Goal: Task Accomplishment & Management: Manage account settings

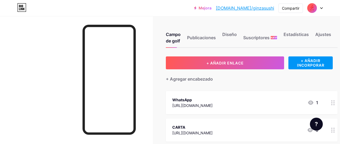
click at [318, 7] on div at bounding box center [315, 8] width 16 height 10
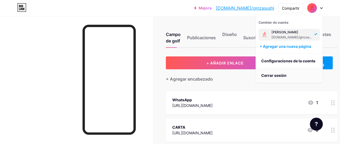
click at [283, 78] on li "Cerrar sesión" at bounding box center [289, 75] width 67 height 15
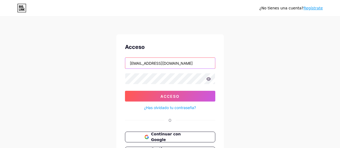
click at [162, 62] on input "[EMAIL_ADDRESS][DOMAIN_NAME]" at bounding box center [170, 63] width 90 height 11
type input "[EMAIL_ADDRESS][DOMAIN_NAME]"
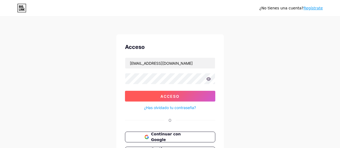
click at [192, 101] on button "Acceso" at bounding box center [170, 96] width 90 height 11
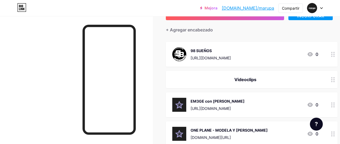
scroll to position [54, 0]
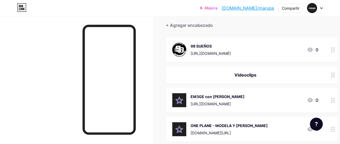
click at [216, 47] on div "98 SUEÑOS" at bounding box center [211, 46] width 40 height 6
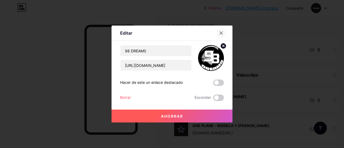
click at [220, 33] on icon at bounding box center [221, 33] width 4 height 4
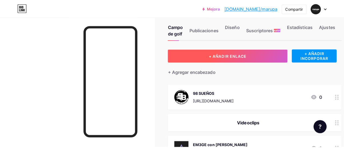
scroll to position [0, 0]
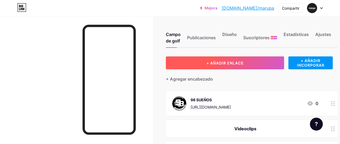
click at [253, 61] on button "+ AÑADIR ENLACE" at bounding box center [225, 62] width 118 height 13
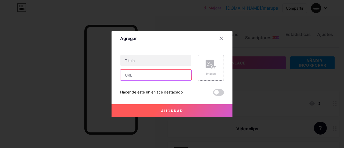
click at [143, 76] on input "text" at bounding box center [155, 75] width 71 height 11
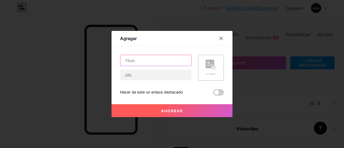
click at [142, 63] on input "text" at bounding box center [155, 60] width 71 height 11
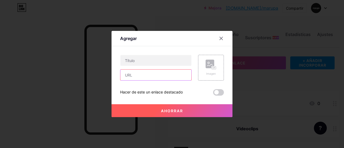
click at [139, 73] on input "text" at bounding box center [155, 75] width 71 height 11
paste input "[URL][DOMAIN_NAME]"
type input "[URL][DOMAIN_NAME]"
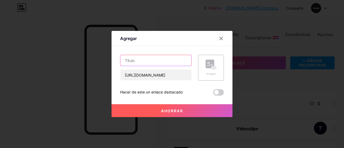
click at [141, 62] on input "text" at bounding box center [155, 60] width 71 height 11
paste input "Zuhk, [PERSON_NAME], Raz - EL MISMO DE ANTES"
drag, startPoint x: 146, startPoint y: 60, endPoint x: 105, endPoint y: 60, distance: 41.1
click at [105, 60] on div "Agregar Contenido YouTube Reproduce videos de YouTube sin salir de tu página. A…" at bounding box center [172, 74] width 344 height 148
click at [168, 62] on input "EL MISMO DE ANTES" at bounding box center [155, 60] width 71 height 11
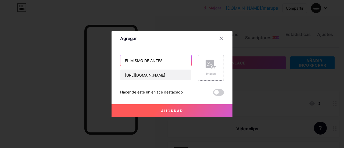
drag, startPoint x: 168, startPoint y: 62, endPoint x: 164, endPoint y: 61, distance: 3.6
click at [164, 61] on input "EL MISMO DE ANTES" at bounding box center [155, 60] width 71 height 11
paste input "Zuhk, Rmarck, Raz -"
type input "EL MISMO DE ANTES - Zuhk, [PERSON_NAME], Raz"
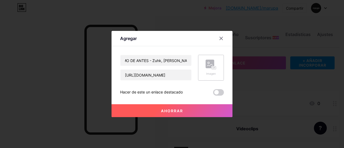
click at [213, 66] on rect at bounding box center [213, 67] width 5 height 3
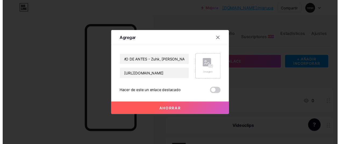
scroll to position [0, 0]
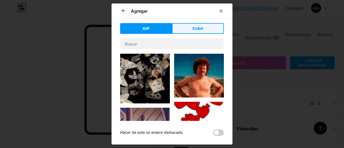
click at [192, 31] on button "Subir" at bounding box center [198, 28] width 52 height 11
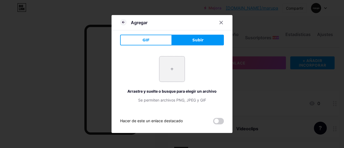
click at [172, 70] on input "file" at bounding box center [171, 68] width 25 height 25
type input "C:\fakepath\[PERSON_NAME].jpg"
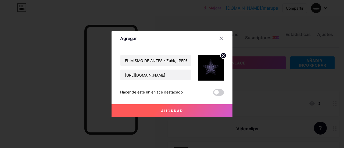
click at [183, 112] on button "Ahorrar" at bounding box center [172, 110] width 121 height 13
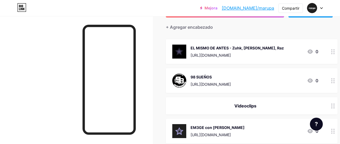
scroll to position [54, 0]
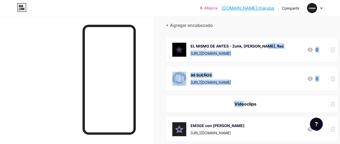
drag, startPoint x: 241, startPoint y: 48, endPoint x: 245, endPoint y: 85, distance: 37.6
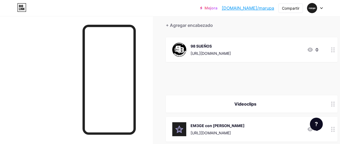
scroll to position [54, 22]
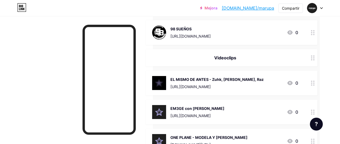
scroll to position [81, 22]
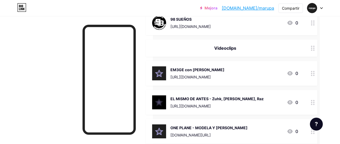
click at [261, 99] on div "EL MISMO DE ANTES - Zuhk, [PERSON_NAME], Raz [URL][DOMAIN_NAME] 0" at bounding box center [225, 102] width 146 height 14
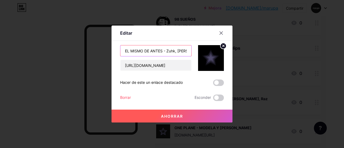
scroll to position [0, 13]
drag, startPoint x: 165, startPoint y: 51, endPoint x: 195, endPoint y: 51, distance: 29.8
click at [210, 51] on div "EL MISMO DE ANTES - Zuhk, [PERSON_NAME], Raz [URL][DOMAIN_NAME]" at bounding box center [172, 58] width 104 height 26
click at [153, 50] on input "EL MISMO DE ANTES - Zuhk, [PERSON_NAME], Raz" at bounding box center [155, 50] width 71 height 11
click at [155, 50] on input "EL MISMO DE ANTES - Zuhk, [PERSON_NAME], Raz" at bounding box center [155, 50] width 71 height 11
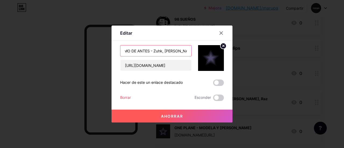
click at [154, 50] on input "EL MISMO DE ANTES - Zuhk, [PERSON_NAME], Raz" at bounding box center [155, 50] width 71 height 11
click at [168, 48] on input "EL MISMO DE ANTES - ZUHKuhk, [PERSON_NAME], Raz" at bounding box center [155, 50] width 71 height 11
click at [168, 50] on input "EL MISMO DE ANTES - ZUHK, [PERSON_NAME], Raz" at bounding box center [155, 50] width 71 height 11
click at [183, 51] on input "EL MISMO DE ANTES - ZUHK, RMARCKmarck, Raz" at bounding box center [155, 50] width 71 height 11
click at [185, 51] on input "EL MISMO DE ANTES - ZUHK, RMARCKmarck, Raz" at bounding box center [155, 50] width 71 height 11
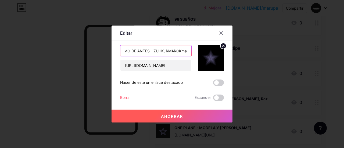
scroll to position [0, 28]
drag, startPoint x: 185, startPoint y: 51, endPoint x: 178, endPoint y: 50, distance: 6.5
click at [186, 50] on input "EL MISMO DE ANTES - ZUHK, RMARCKmarck, Raz" at bounding box center [155, 50] width 71 height 11
click at [177, 49] on input "EL MISMO DE ANTES - ZUHK, RMARCKmarck, Raz" at bounding box center [155, 50] width 71 height 11
click at [176, 49] on input "EL MISMO DE ANTES - ZUHK, RMARCKmarck, Raz" at bounding box center [155, 50] width 71 height 11
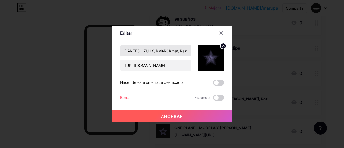
scroll to position [0, 0]
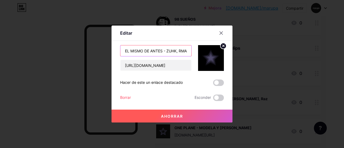
click at [181, 54] on input "EL MISMO DE ANTES - ZUHK, RMARCKmar, Raz" at bounding box center [155, 50] width 71 height 11
drag, startPoint x: 186, startPoint y: 51, endPoint x: 192, endPoint y: 51, distance: 5.9
click at [192, 51] on div "EL MISMO DE ANTES - ZUHK, RMARCKmar, Raz [URL][DOMAIN_NAME]" at bounding box center [172, 58] width 104 height 26
click at [175, 49] on input "EL MISMO DE ANTES - ZUHK, RMARCKmar, Raz" at bounding box center [155, 50] width 71 height 11
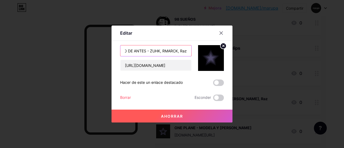
scroll to position [0, 17]
click at [178, 49] on input "EL MISMO DE ANTES - ZUHK, RMARCK, Raz" at bounding box center [155, 50] width 71 height 11
click at [185, 49] on input "EL MISMO DE ANTES - ZUHK, RMARCK, Raz" at bounding box center [155, 50] width 71 height 11
drag, startPoint x: 185, startPoint y: 49, endPoint x: 190, endPoint y: 49, distance: 4.9
click at [190, 49] on div "EL MISMO DE ANTES - ZUHK, RMARCK, Raz [URL][DOMAIN_NAME]" at bounding box center [172, 58] width 104 height 26
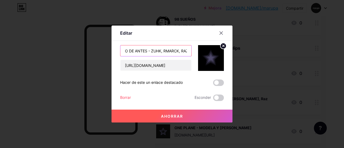
scroll to position [0, 18]
type input "EL MISMO DE ANTES - ZUHK, RMARCK, RAZ"
click at [180, 113] on button "Ahorrar" at bounding box center [172, 116] width 121 height 13
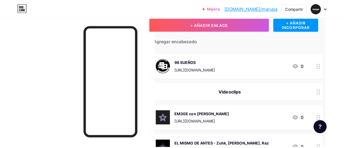
scroll to position [0, 18]
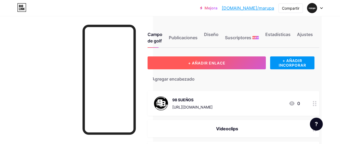
click at [205, 61] on font "+ AÑADIR ENLACE" at bounding box center [206, 63] width 37 height 5
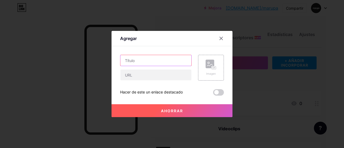
click at [140, 62] on input "text" at bounding box center [155, 60] width 71 height 11
paste input "MONSE ZTA, MURI - APROVECHEMOS"
drag, startPoint x: 153, startPoint y: 60, endPoint x: 112, endPoint y: 60, distance: 40.8
click at [112, 60] on div "Agregar Contenido YouTube Reproduce videos de YouTube sin salir de tu página. A…" at bounding box center [172, 74] width 121 height 86
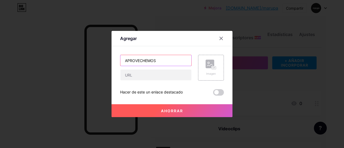
click at [123, 60] on input "APROVECHEMOS" at bounding box center [155, 60] width 71 height 11
click at [124, 60] on input "APROVECHEMOS" at bounding box center [155, 60] width 71 height 11
click at [163, 62] on input "APROVECHEMOS" at bounding box center [155, 60] width 71 height 11
paste input "MONSE ZTA, MURI -"
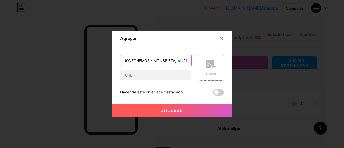
type input "APROVECHEMOS - MONSE ZTA, MURI"
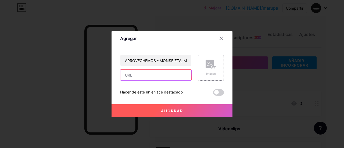
click at [152, 73] on input "text" at bounding box center [155, 75] width 71 height 11
paste input "[URL][DOMAIN_NAME]"
type input "[URL][DOMAIN_NAME]"
click at [209, 70] on div "Imagen" at bounding box center [211, 68] width 11 height 16
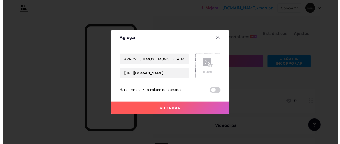
scroll to position [0, 0]
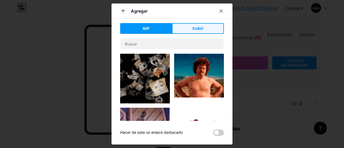
click at [194, 31] on span "Subir" at bounding box center [197, 29] width 11 height 6
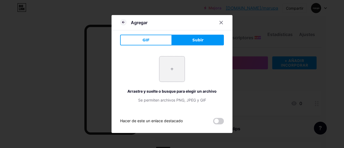
click at [170, 71] on input "file" at bounding box center [171, 68] width 25 height 25
type input "C:\fakepath\[PERSON_NAME].jpg"
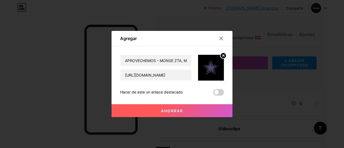
click at [196, 112] on button "Ahorrar" at bounding box center [172, 110] width 121 height 13
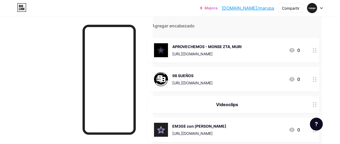
scroll to position [54, 18]
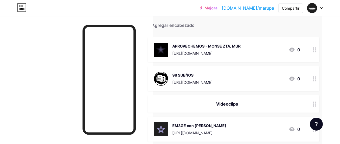
drag, startPoint x: 275, startPoint y: 57, endPoint x: 275, endPoint y: 109, distance: 52.7
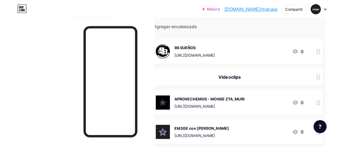
scroll to position [0, 18]
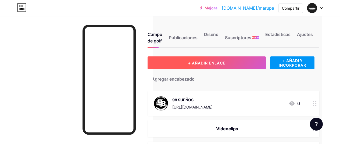
click at [204, 66] on button "+ AÑADIR ENLACE" at bounding box center [207, 62] width 118 height 13
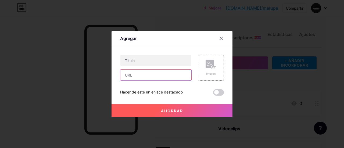
click at [148, 73] on input "text" at bounding box center [155, 75] width 71 height 11
paste input "[URL][DOMAIN_NAME]"
type input "[URL][DOMAIN_NAME]"
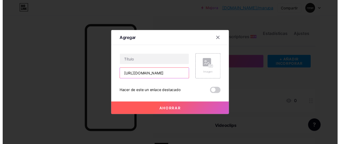
scroll to position [0, 0]
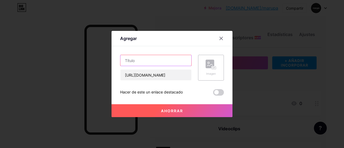
click at [148, 61] on input "text" at bounding box center [155, 60] width 71 height 11
paste input "Ruleta Rusa - [PERSON_NAME]"
type input "Ruleta Rusa - [PERSON_NAME]"
click at [212, 68] on rect at bounding box center [214, 68] width 4 height 3
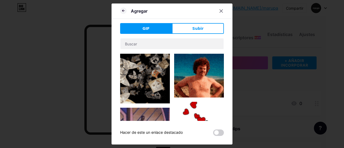
click at [196, 28] on font "Subir" at bounding box center [197, 28] width 11 height 4
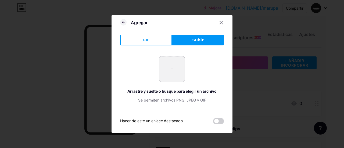
click at [170, 66] on input "file" at bounding box center [171, 68] width 25 height 25
type input "C:\fakepath\[PERSON_NAME].jpg"
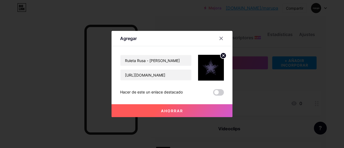
click at [186, 111] on button "Ahorrar" at bounding box center [172, 110] width 121 height 13
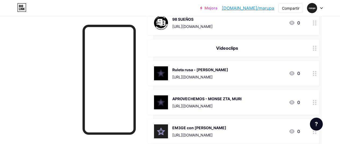
scroll to position [107, 18]
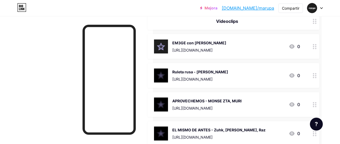
click at [160, 45] on img at bounding box center [161, 47] width 14 height 14
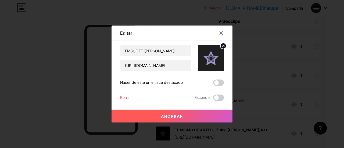
click at [209, 64] on img at bounding box center [211, 58] width 26 height 26
drag, startPoint x: 220, startPoint y: 30, endPoint x: 220, endPoint y: 34, distance: 4.3
click at [220, 30] on div at bounding box center [221, 33] width 10 height 10
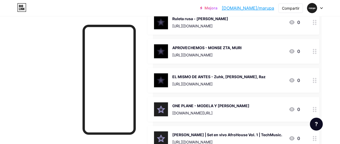
scroll to position [161, 18]
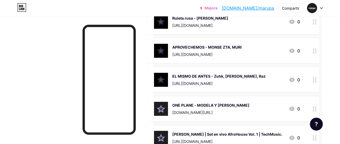
click at [167, 83] on img at bounding box center [161, 80] width 14 height 14
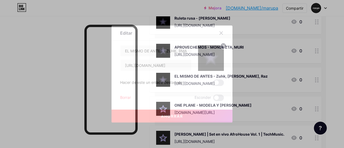
click at [221, 45] on circle at bounding box center [223, 46] width 6 height 6
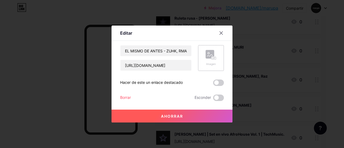
click at [212, 55] on rect at bounding box center [210, 54] width 9 height 9
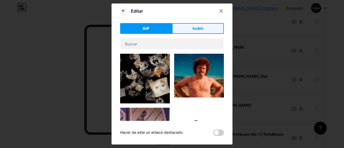
click at [192, 28] on font "Subir" at bounding box center [197, 28] width 11 height 4
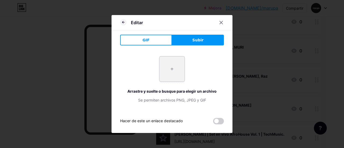
click at [173, 62] on input "file" at bounding box center [171, 68] width 25 height 25
type input "C:\fakepath\vHSYJlPWnKT8rVUPJgg79SadmOlX53iM.png"
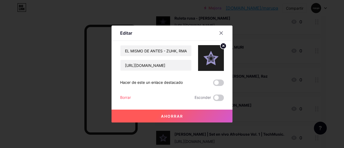
click at [199, 117] on button "Ahorrar" at bounding box center [172, 116] width 121 height 13
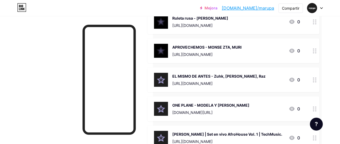
click at [201, 52] on div "[URL][DOMAIN_NAME]" at bounding box center [206, 55] width 69 height 6
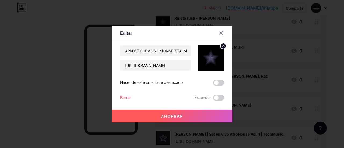
click at [223, 45] on icon at bounding box center [224, 46] width 2 height 2
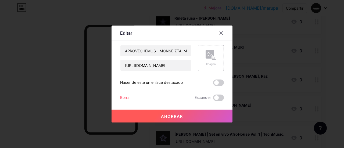
click at [212, 58] on icon at bounding box center [212, 58] width 1 height 1
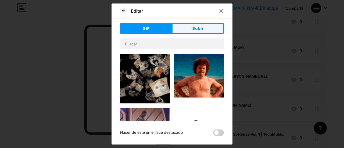
click at [194, 25] on button "Subir" at bounding box center [198, 28] width 52 height 11
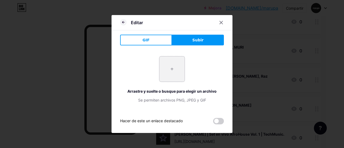
click at [168, 67] on input "file" at bounding box center [171, 68] width 25 height 25
type input "C:\fakepath\vHSYJlPWnKT8rVUPJgg79SadmOlX53iM.png"
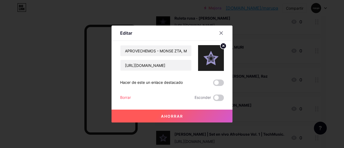
click at [192, 114] on button "Ahorrar" at bounding box center [172, 116] width 121 height 13
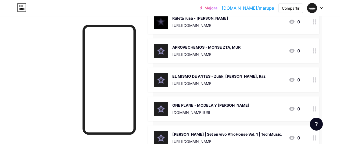
scroll to position [107, 18]
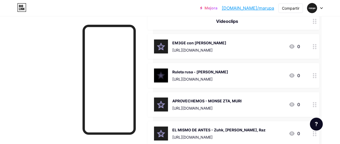
click at [161, 72] on img at bounding box center [161, 76] width 14 height 14
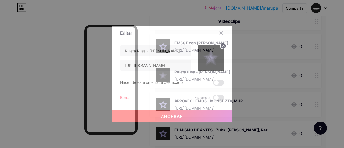
click at [223, 45] on circle at bounding box center [223, 46] width 6 height 6
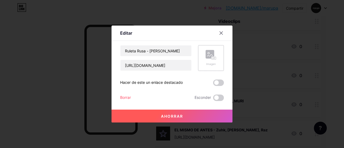
click at [216, 59] on div "Imagen" at bounding box center [211, 58] width 26 height 26
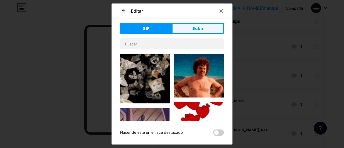
click at [198, 31] on font "Subir" at bounding box center [197, 28] width 11 height 4
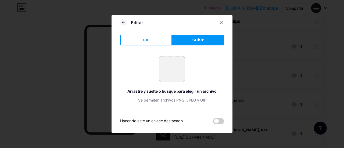
click at [175, 71] on input "file" at bounding box center [171, 68] width 25 height 25
type input "C:\fakepath\vHSYJlPWnKT8rVUPJgg79SadmOlX53iM.png"
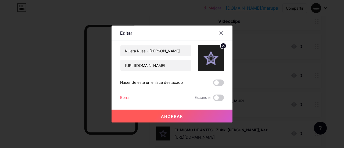
click at [205, 113] on button "Ahorrar" at bounding box center [172, 116] width 121 height 13
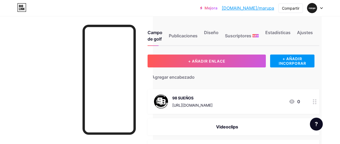
scroll to position [0, 18]
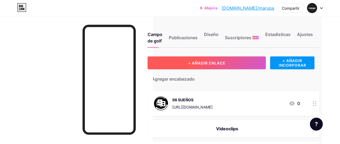
click at [220, 64] on font "+ AÑADIR ENLACE" at bounding box center [206, 63] width 37 height 5
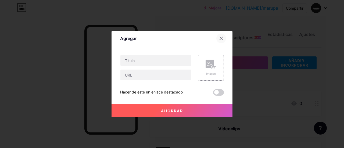
click at [216, 40] on div at bounding box center [221, 39] width 10 height 10
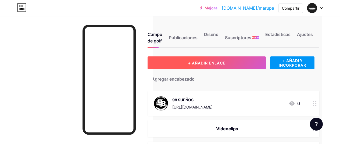
click at [187, 65] on button "+ AÑADIR ENLACE" at bounding box center [207, 62] width 118 height 13
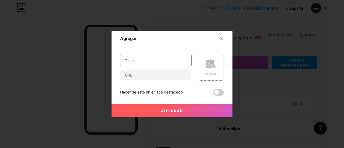
click at [163, 62] on input "text" at bounding box center [155, 60] width 71 height 11
click at [163, 68] on div at bounding box center [155, 68] width 71 height 26
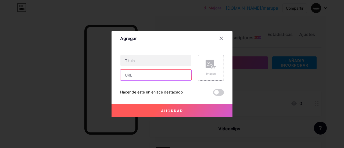
click at [163, 71] on input "text" at bounding box center [155, 75] width 71 height 11
paste input "[URL][DOMAIN_NAME]"
type input "[URL][DOMAIN_NAME]"
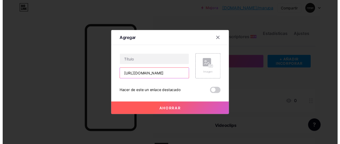
scroll to position [0, 0]
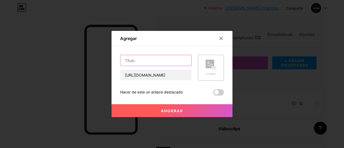
click at [134, 60] on input "text" at bounding box center [155, 60] width 71 height 11
drag, startPoint x: 133, startPoint y: 63, endPoint x: 142, endPoint y: 56, distance: 11.5
paste input "EM3GE, [PERSON_NAME] - CADENON"
drag, startPoint x: 175, startPoint y: 59, endPoint x: 150, endPoint y: 60, distance: 25.3
click at [150, 60] on input "EM3GE, [PERSON_NAME] - CADENON" at bounding box center [155, 60] width 71 height 11
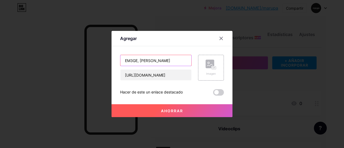
click at [121, 59] on input "EM3GE, [PERSON_NAME]" at bounding box center [155, 60] width 71 height 11
paste input "- CADENON"
click at [145, 59] on input "- CADENON- EM3GE, [PERSON_NAME]" at bounding box center [155, 60] width 71 height 11
click at [127, 59] on input "- CADENON - EM3GE, [PERSON_NAME]" at bounding box center [155, 60] width 71 height 11
type input "CADENON - EM3GE, [PERSON_NAME]"
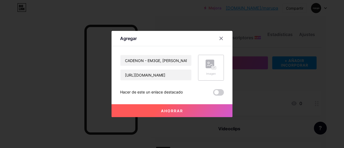
click at [208, 69] on icon at bounding box center [211, 65] width 11 height 10
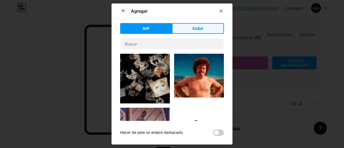
click at [202, 32] on button "Subir" at bounding box center [198, 28] width 52 height 11
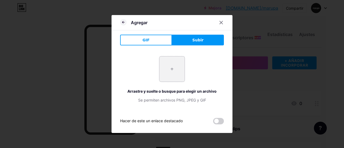
click at [171, 65] on input "file" at bounding box center [171, 68] width 25 height 25
type input "C:\fakepath\vHSYJlPWnKT8rVUPJgg79SadmOlX53iM.png"
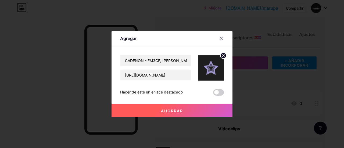
click at [195, 110] on button "Ahorrar" at bounding box center [172, 110] width 121 height 13
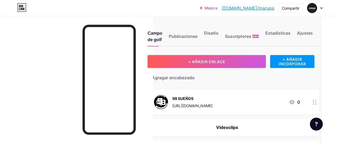
scroll to position [0, 18]
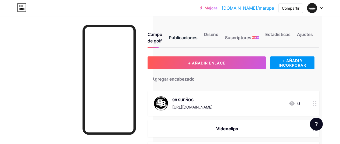
click at [185, 35] on font "Publicaciones" at bounding box center [183, 37] width 29 height 5
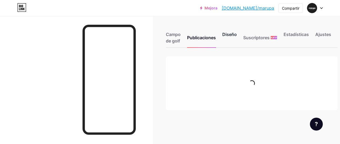
click at [229, 35] on font "Diseño" at bounding box center [229, 34] width 15 height 5
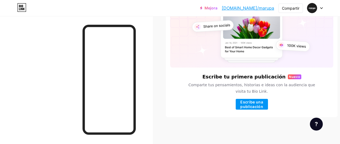
scroll to position [58, 0]
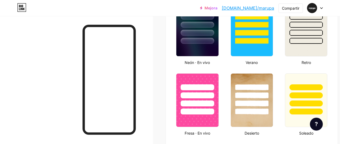
type input "#1f1f1f"
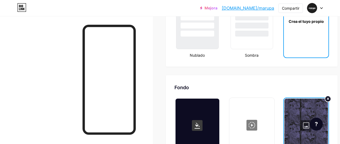
scroll to position [726, 0]
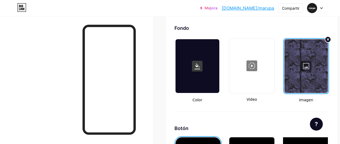
click at [206, 70] on div at bounding box center [197, 66] width 44 height 54
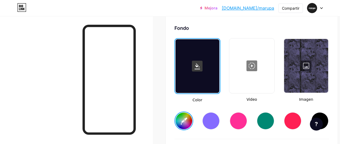
drag, startPoint x: 186, startPoint y: 120, endPoint x: 180, endPoint y: 120, distance: 7.0
click at [186, 121] on input "#ffffff" at bounding box center [183, 121] width 17 height 17
type input "#ffffff"
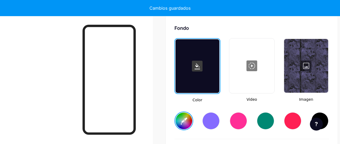
type input "#ffffff"
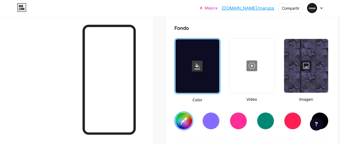
type input "#ffffff"
type input "#1f1f1f"
type input "#ffffff"
type input "#1f1f1f"
type input "#ffffff"
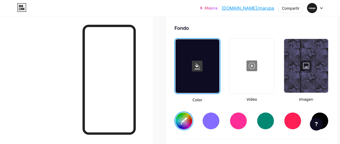
type input "#1f1f1f"
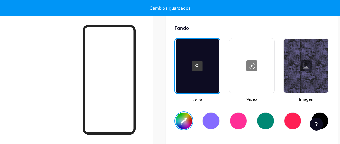
type input "#ffffff"
type input "#1f1f1f"
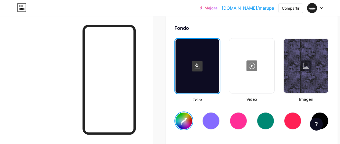
type input "#ffffff"
type input "#8f89b9"
type input "#ffffff"
type input "#8f89b9"
type input "#ffffff"
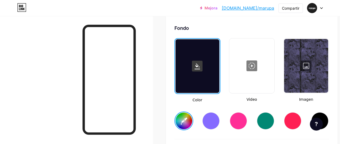
type input "#8f89b9"
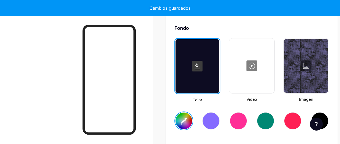
type input "#ffffff"
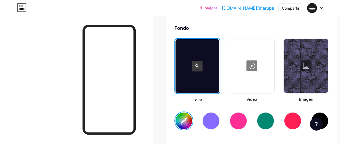
type input "#8f89b9"
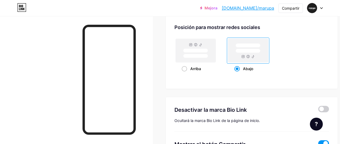
scroll to position [1119, 0]
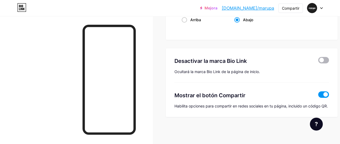
click at [327, 60] on span at bounding box center [323, 60] width 11 height 6
click at [318, 62] on input "checkbox" at bounding box center [318, 62] width 0 height 0
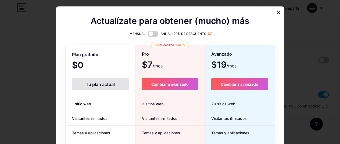
scroll to position [1115, 0]
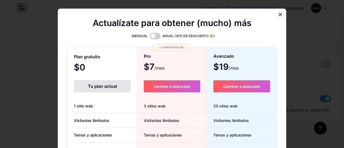
click at [277, 10] on div at bounding box center [280, 15] width 10 height 10
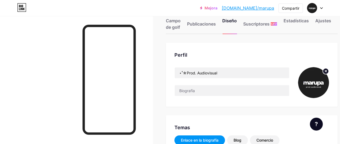
scroll to position [0, 0]
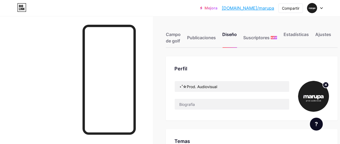
click at [251, 63] on div "Perfil ⋆˚☆Prod. Audiovisual" at bounding box center [252, 88] width 172 height 64
click at [264, 8] on font "[DOMAIN_NAME]/marupa" at bounding box center [248, 7] width 52 height 5
click at [288, 6] on font "Compartir" at bounding box center [290, 8] width 17 height 5
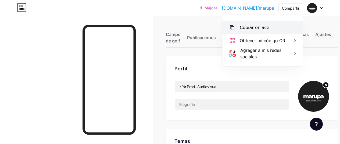
click at [268, 27] on div "Copiar enlace" at bounding box center [263, 27] width 80 height 13
click at [239, 28] on div "Copiar enlace" at bounding box center [263, 27] width 80 height 13
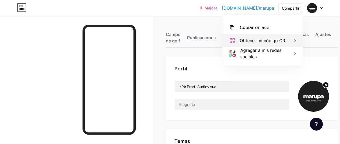
click at [253, 41] on font "Obtener mi código QR" at bounding box center [262, 40] width 45 height 5
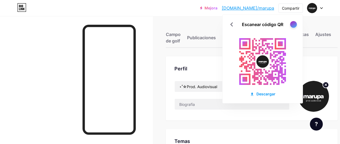
click at [293, 24] on div at bounding box center [293, 24] width 7 height 7
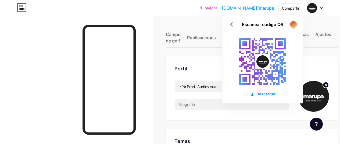
click at [293, 24] on div at bounding box center [293, 24] width 7 height 7
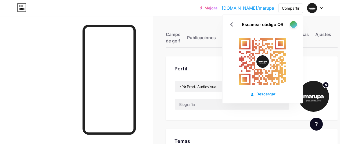
click at [293, 24] on div at bounding box center [293, 24] width 7 height 7
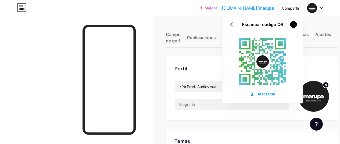
click at [293, 24] on div at bounding box center [293, 24] width 7 height 7
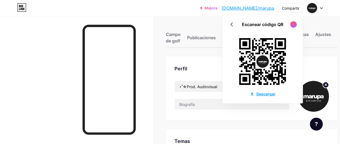
click at [257, 93] on font "Descargar" at bounding box center [265, 94] width 19 height 5
click at [197, 14] on div "Mejora [DOMAIN_NAME]/marupa... [DOMAIN_NAME]/marupa Compartir Escanear código Q…" at bounding box center [170, 8] width 340 height 16
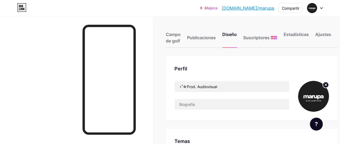
click at [318, 6] on div at bounding box center [315, 8] width 16 height 10
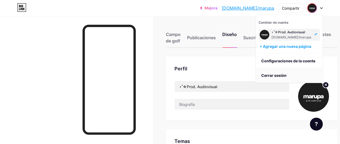
click at [293, 74] on li "Cerrar sesión" at bounding box center [289, 75] width 67 height 15
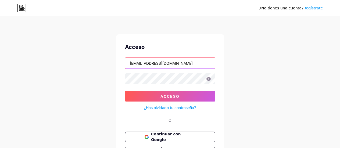
click at [184, 62] on input "[EMAIL_ADDRESS][DOMAIN_NAME]" at bounding box center [170, 63] width 90 height 11
type input "prod98dreams"
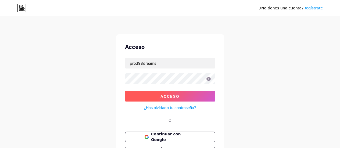
click at [181, 93] on button "Acceso" at bounding box center [170, 96] width 90 height 11
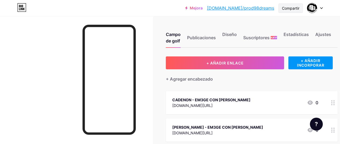
click at [289, 11] on div "Compartir" at bounding box center [290, 7] width 24 height 9
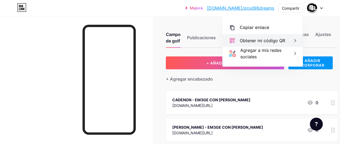
click at [275, 38] on font "Obtener mi código QR" at bounding box center [262, 40] width 45 height 5
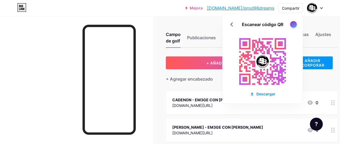
click at [291, 24] on div at bounding box center [293, 24] width 7 height 7
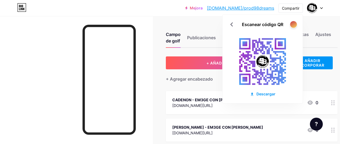
click at [291, 24] on div at bounding box center [293, 24] width 7 height 7
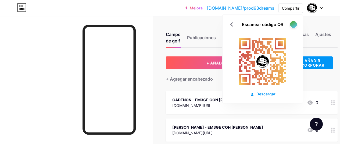
click at [291, 24] on div at bounding box center [293, 24] width 7 height 7
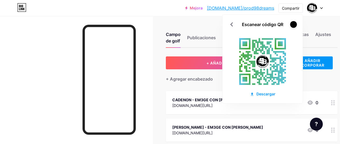
click at [291, 24] on div at bounding box center [293, 24] width 7 height 7
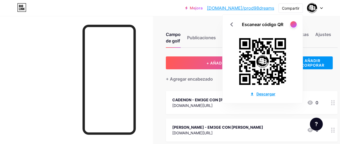
click at [263, 92] on font "Descargar" at bounding box center [265, 94] width 19 height 5
